Goal: Find specific page/section: Find specific page/section

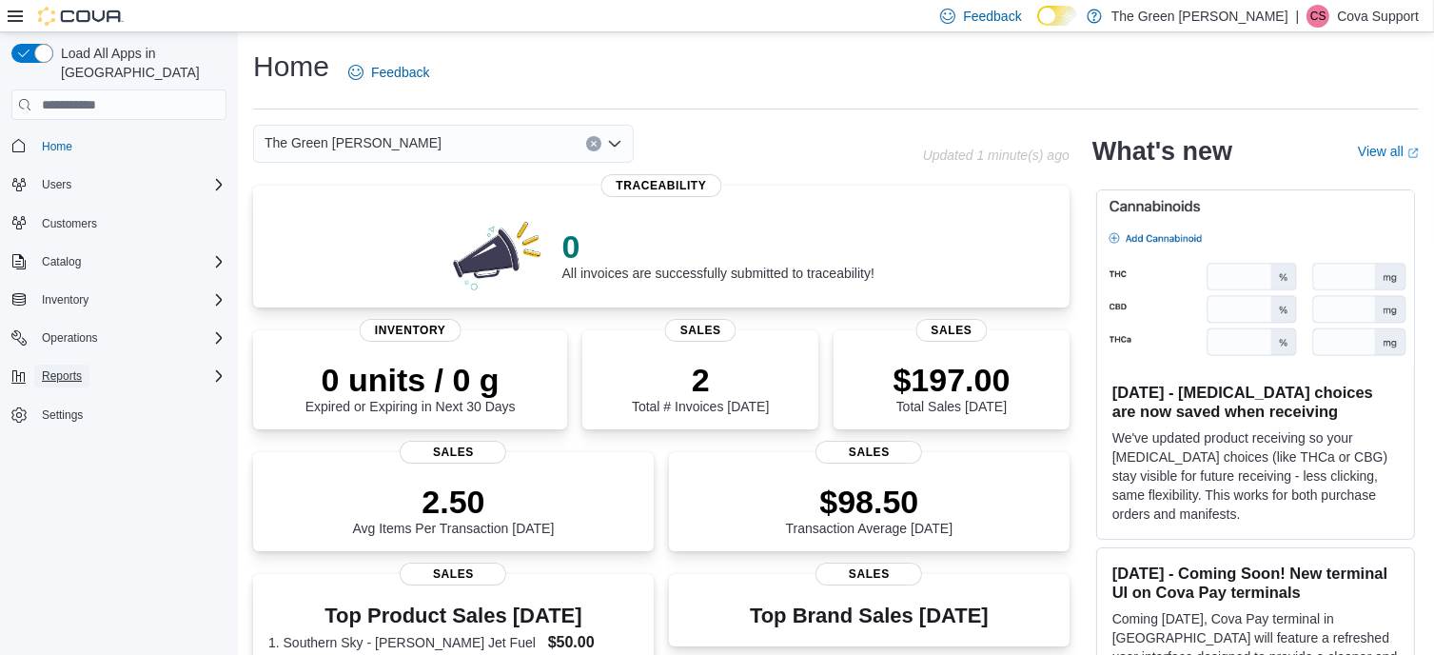
click at [57, 368] on span "Reports" at bounding box center [62, 375] width 40 height 15
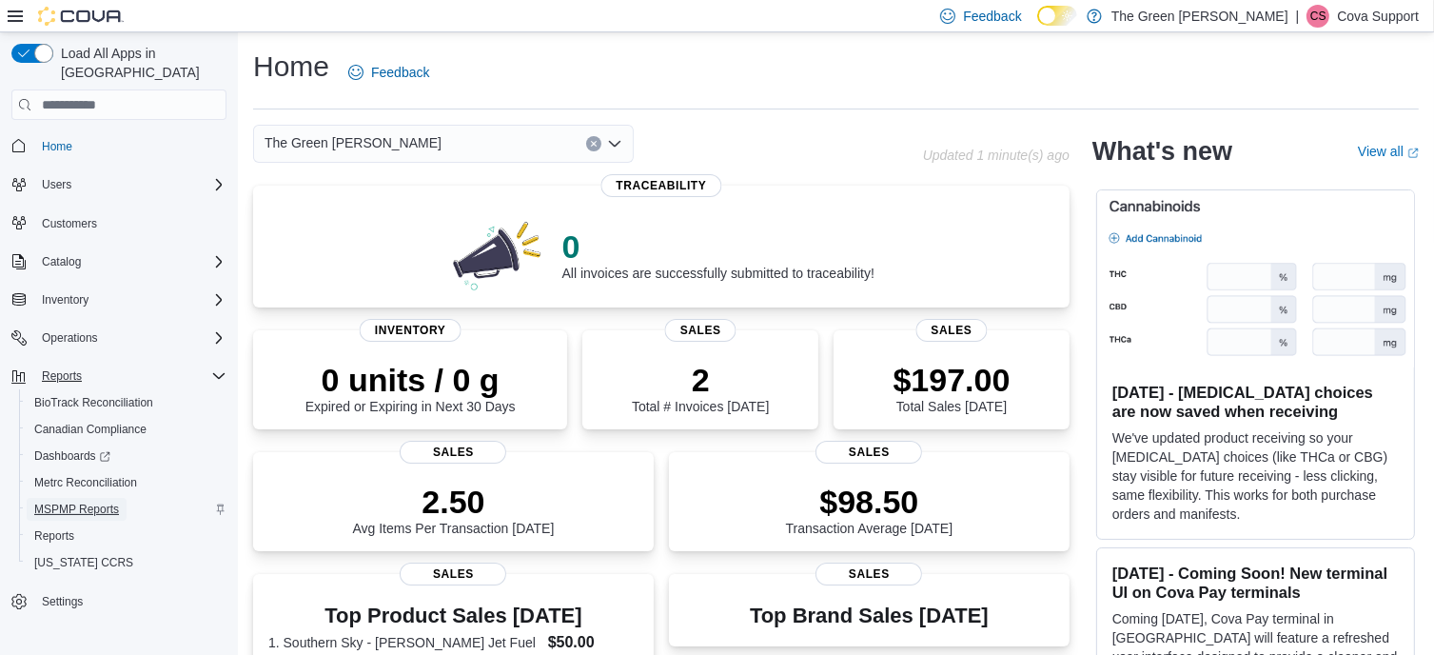
click at [108, 502] on span "MSPMP Reports" at bounding box center [76, 509] width 85 height 15
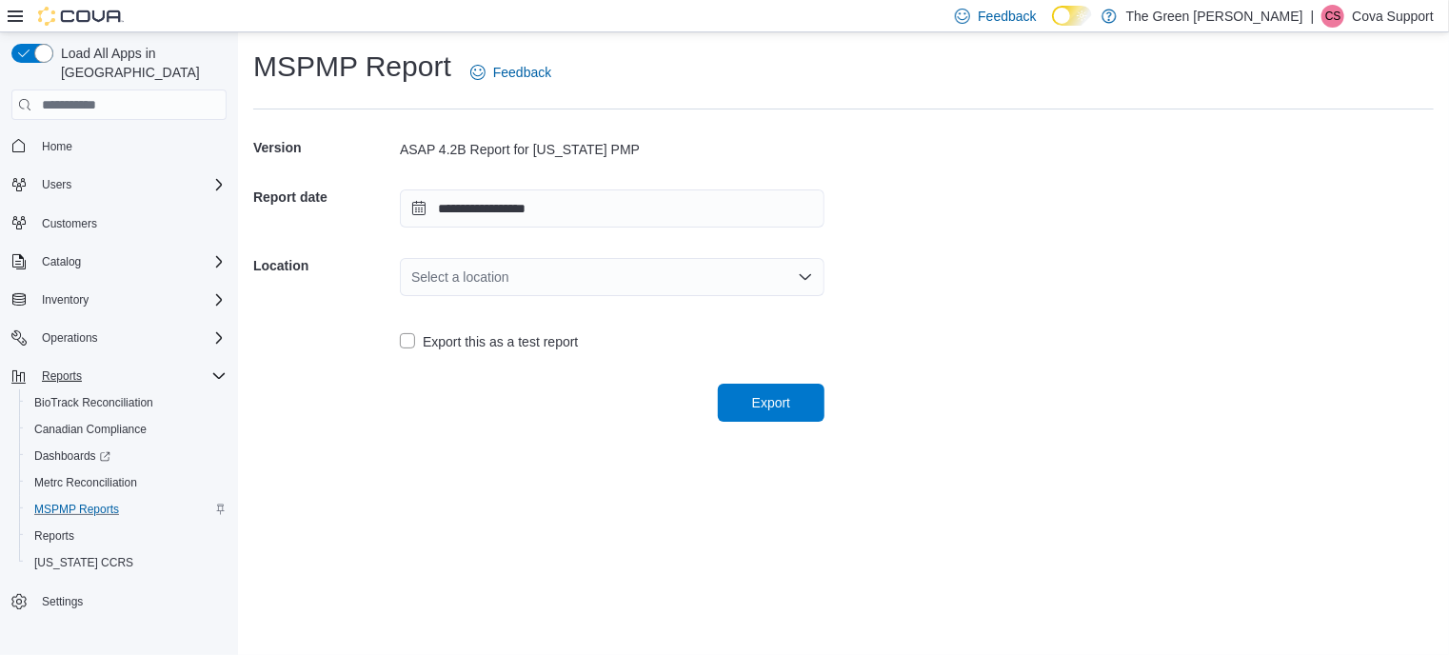
click at [429, 437] on div "**********" at bounding box center [843, 343] width 1211 height 622
click at [64, 368] on span "Reports" at bounding box center [62, 375] width 40 height 15
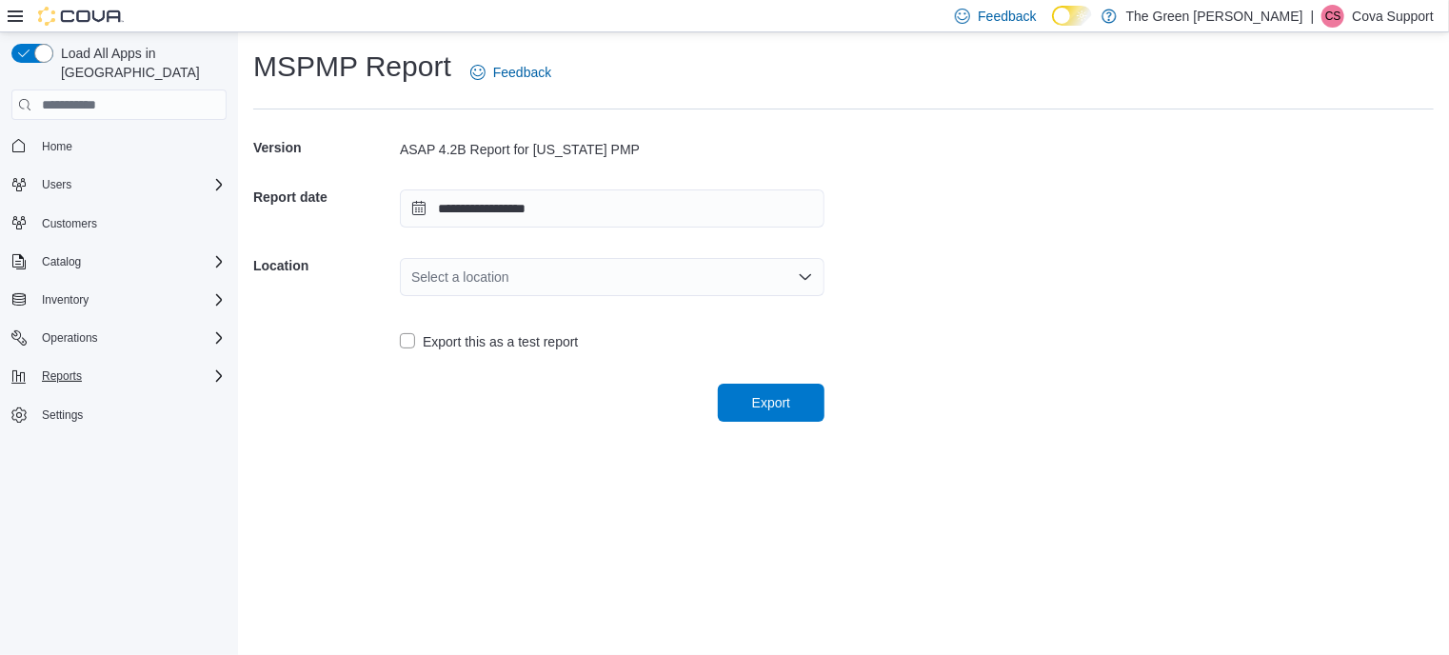
click at [78, 14] on img at bounding box center [81, 16] width 86 height 19
click at [13, 12] on icon at bounding box center [15, 16] width 15 height 15
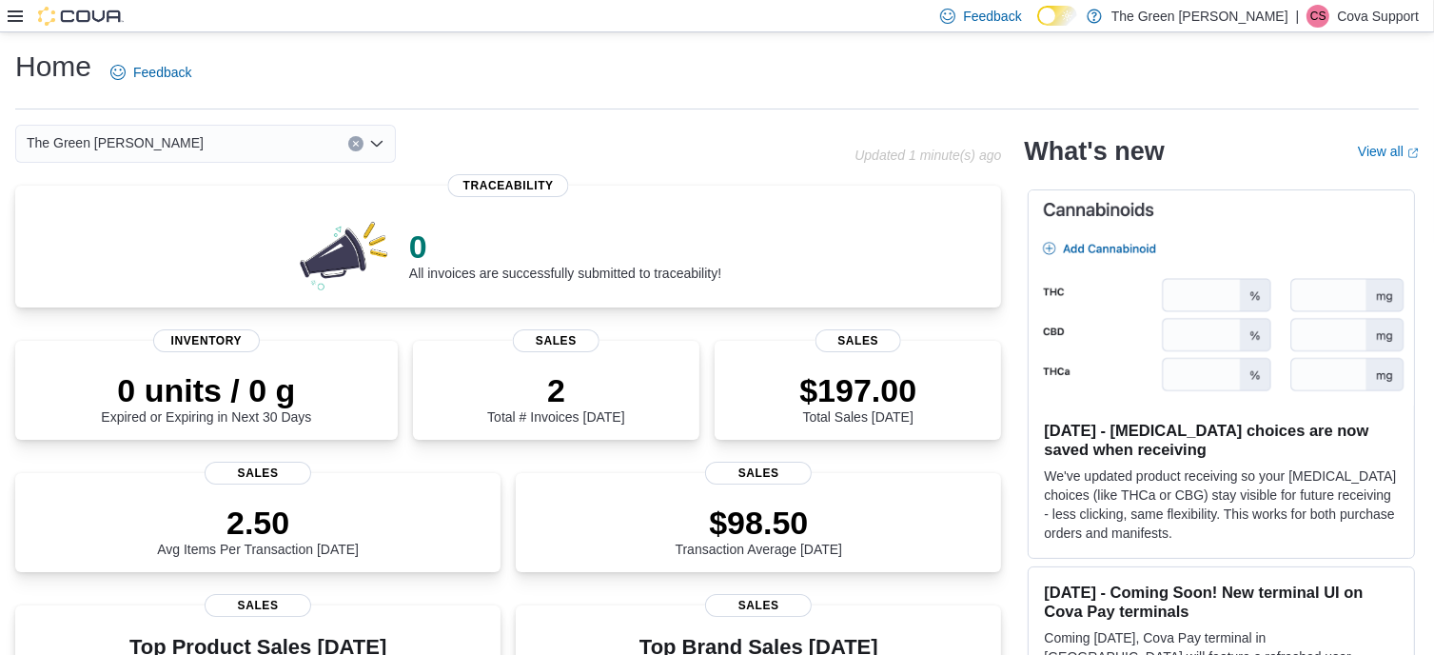
click at [19, 18] on icon at bounding box center [15, 16] width 15 height 15
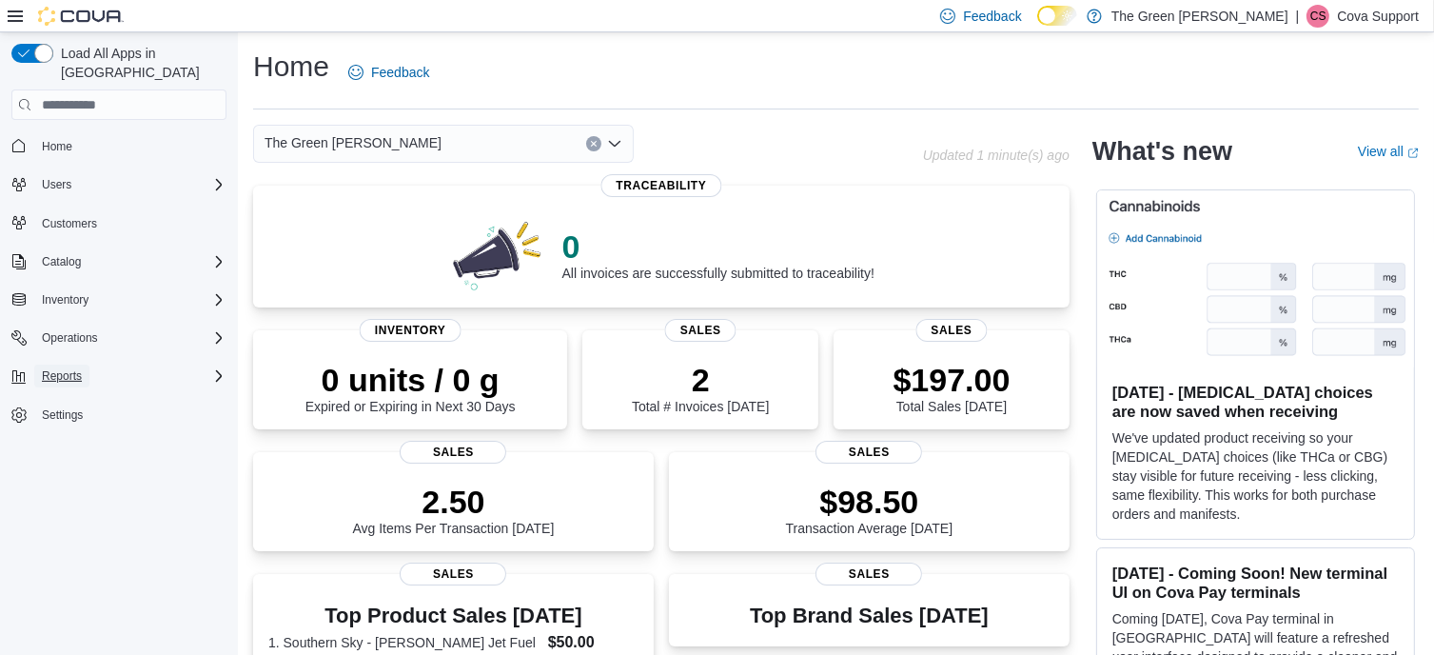
click at [65, 368] on span "Reports" at bounding box center [62, 375] width 40 height 15
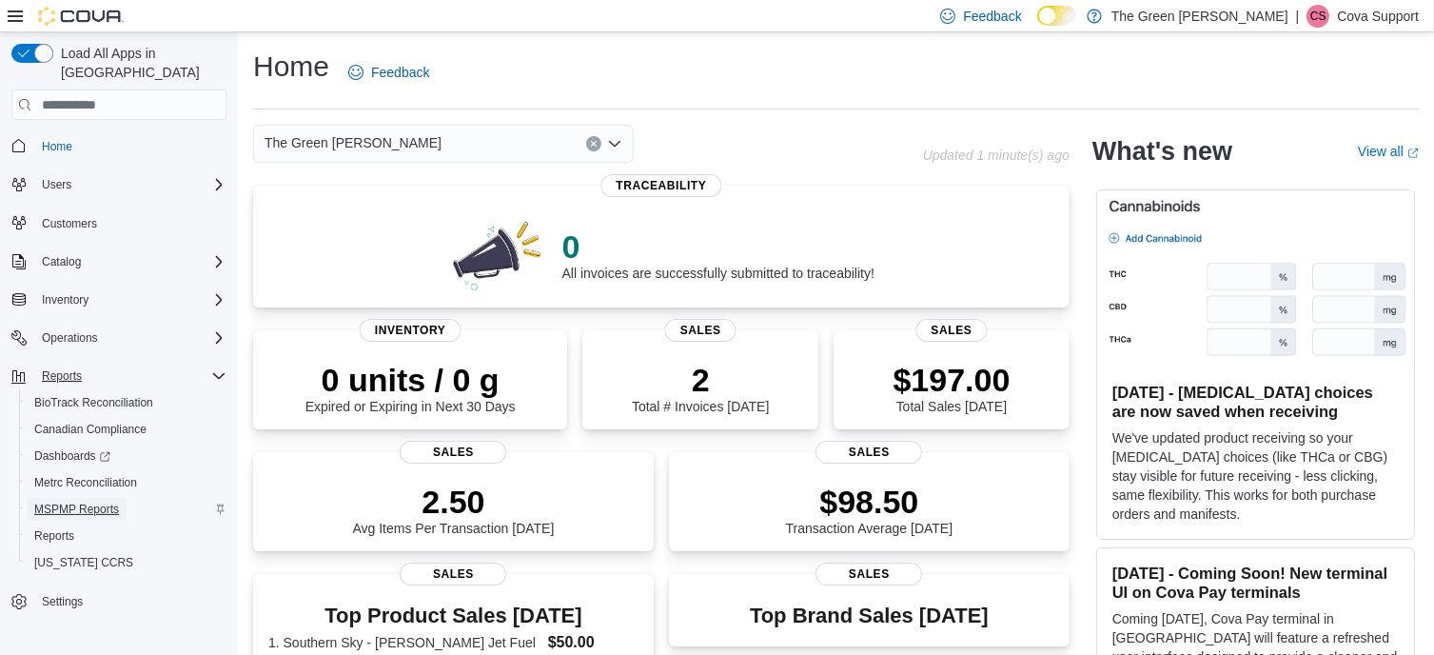
click at [99, 502] on span "MSPMP Reports" at bounding box center [76, 509] width 85 height 15
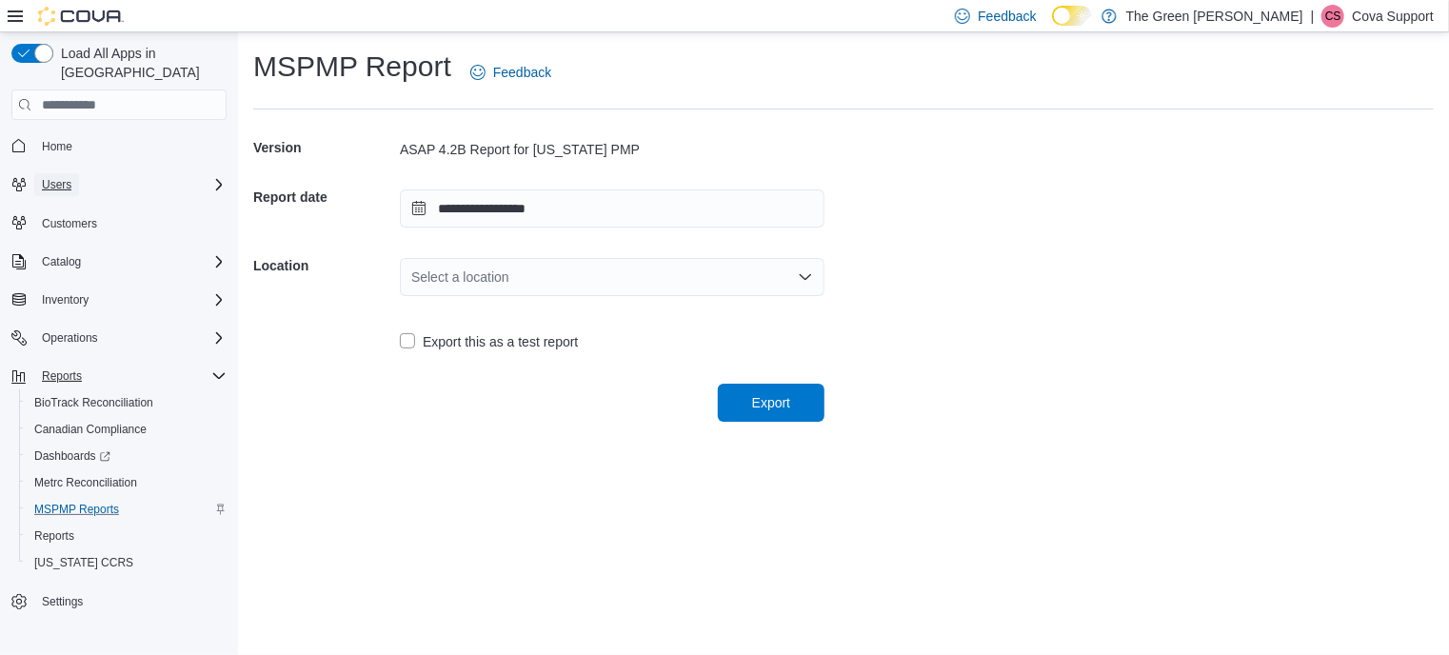
click at [59, 177] on span "Users" at bounding box center [57, 184] width 30 height 15
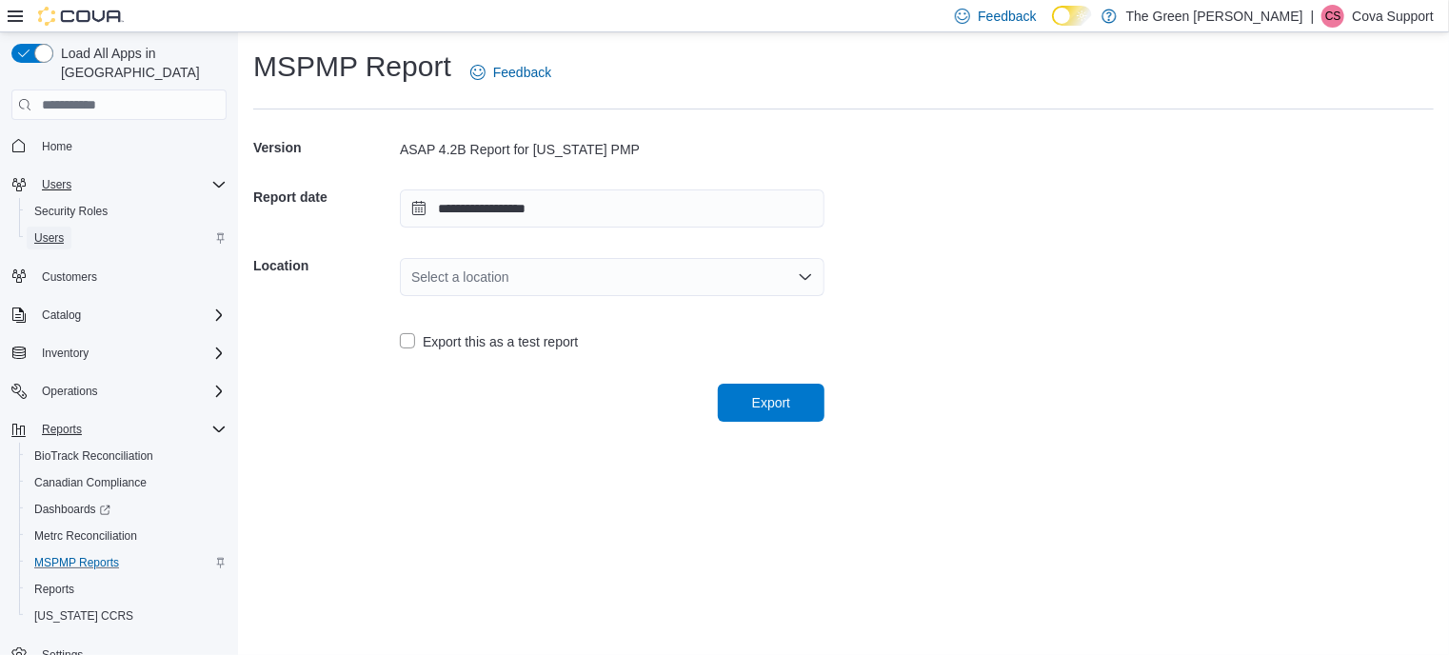
click at [52, 230] on span "Users" at bounding box center [49, 237] width 30 height 15
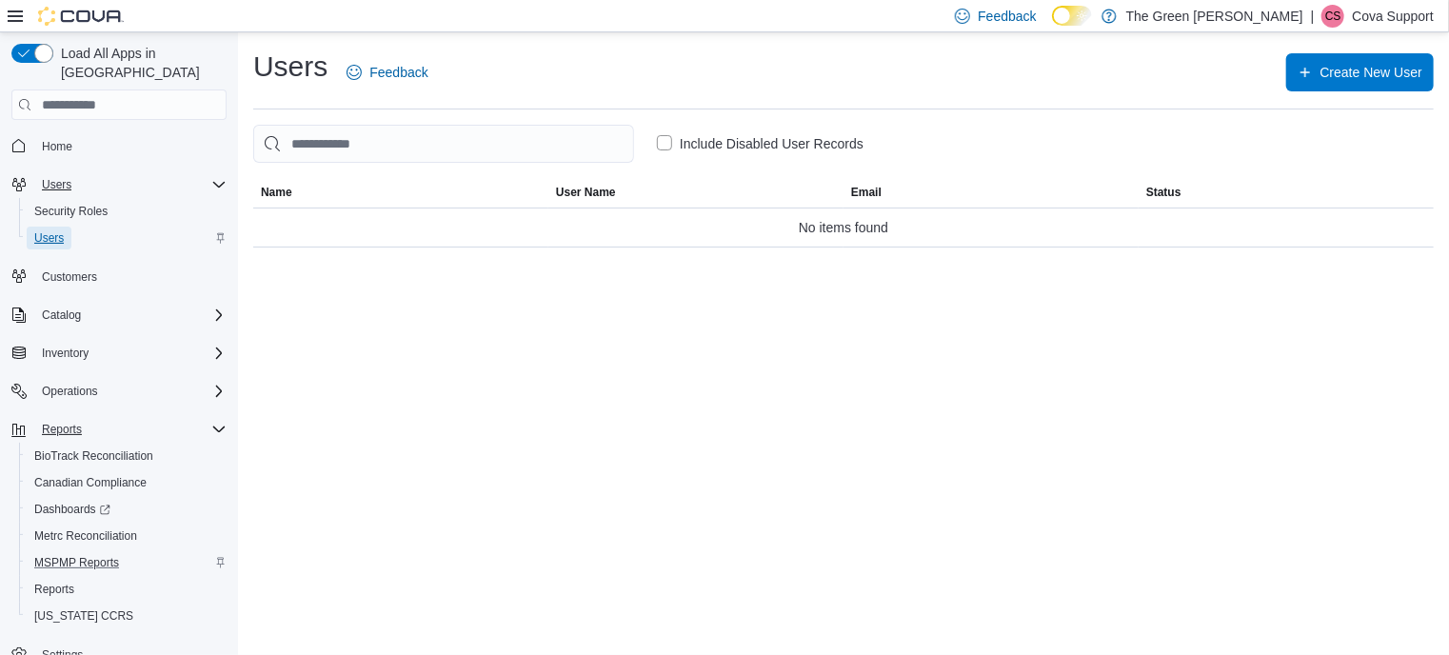
click at [51, 230] on span "Users" at bounding box center [49, 237] width 30 height 15
click at [1380, 12] on p "Cova Support" at bounding box center [1392, 16] width 82 height 23
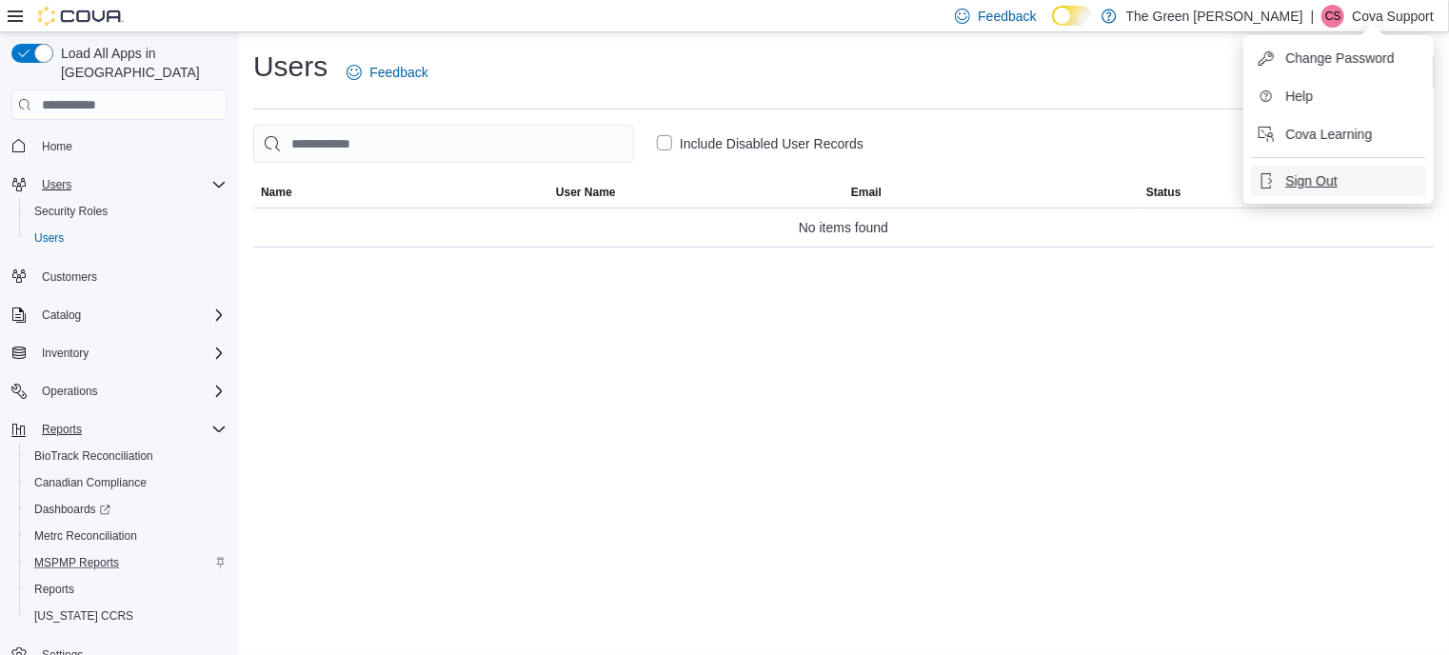
click at [1306, 183] on span "Sign Out" at bounding box center [1310, 180] width 51 height 19
